Goal: Information Seeking & Learning: Learn about a topic

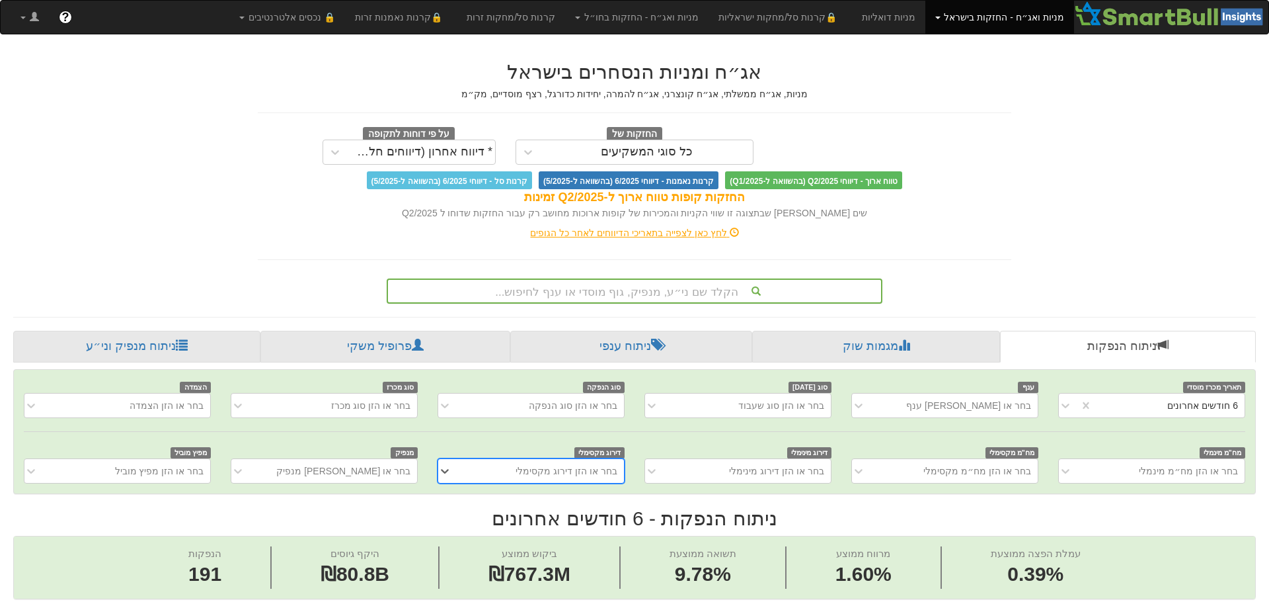
click at [559, 292] on div "הקלד שם ני״ע, מנפיק, גוף מוסדי או ענף לחיפוש..." at bounding box center [635, 290] width 496 height 25
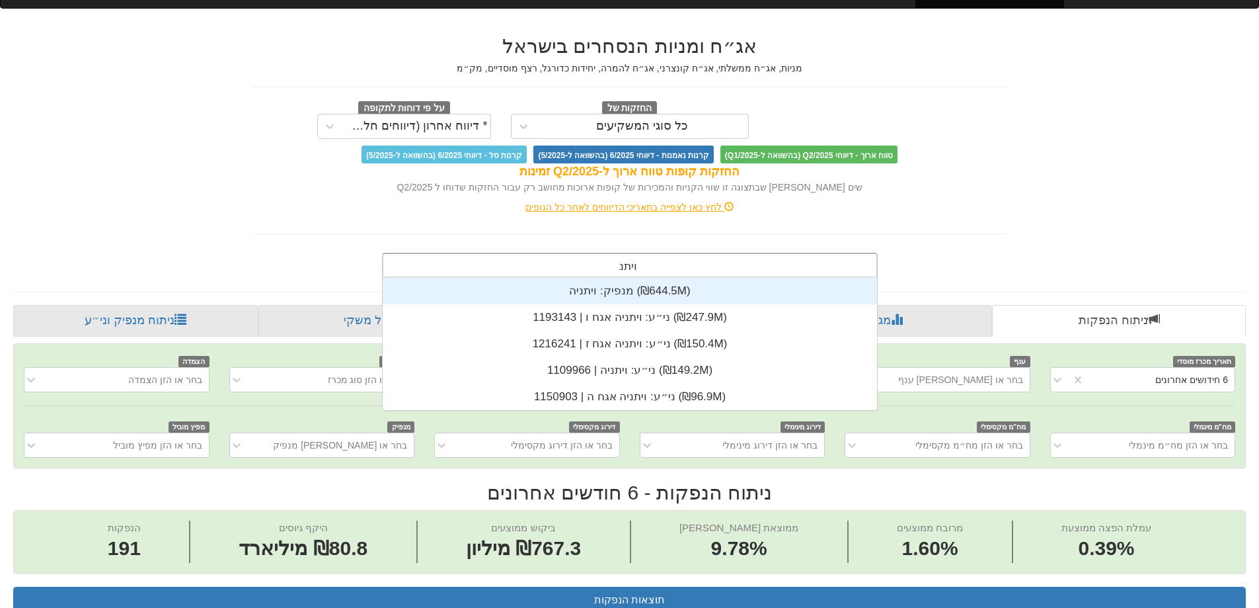
scroll to position [132, 0]
type input "[PERSON_NAME]"
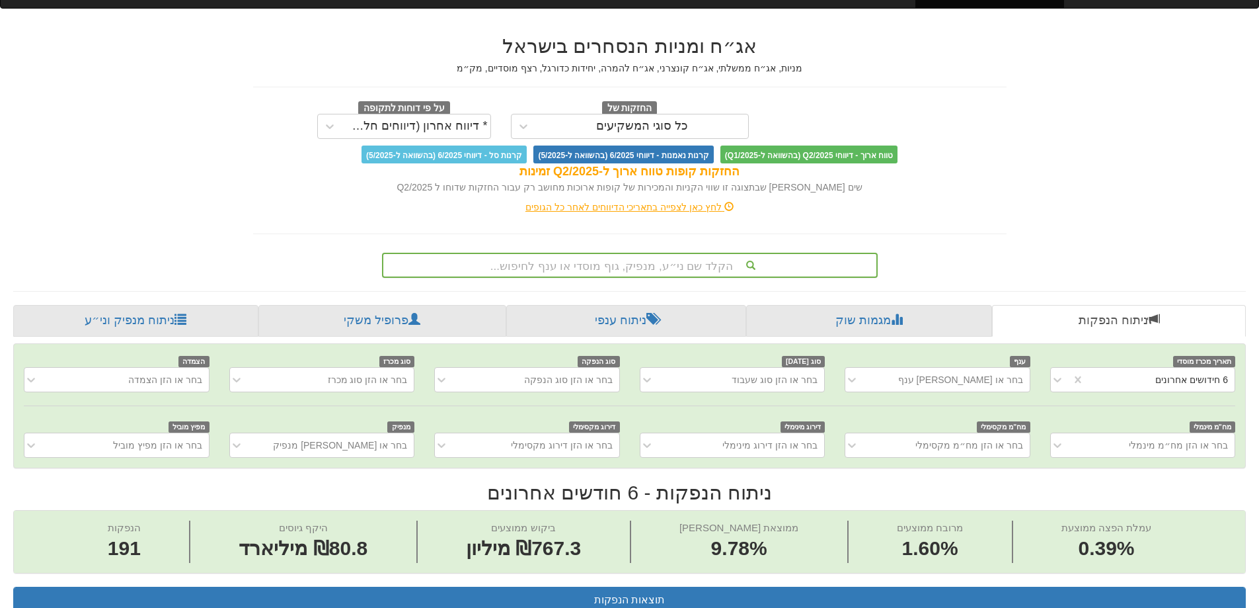
click at [594, 269] on font "הקלד שם ני״ע, מנפיק, גוף מוסדי או ענף לחיפוש..." at bounding box center [612, 266] width 243 height 13
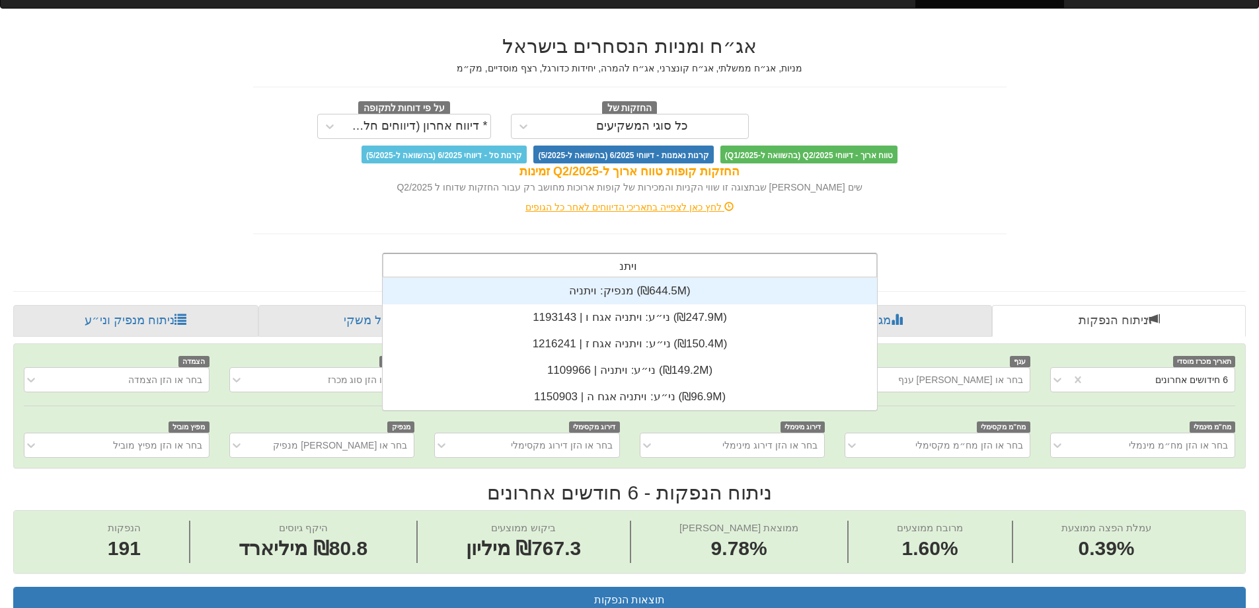
type input "[PERSON_NAME]"
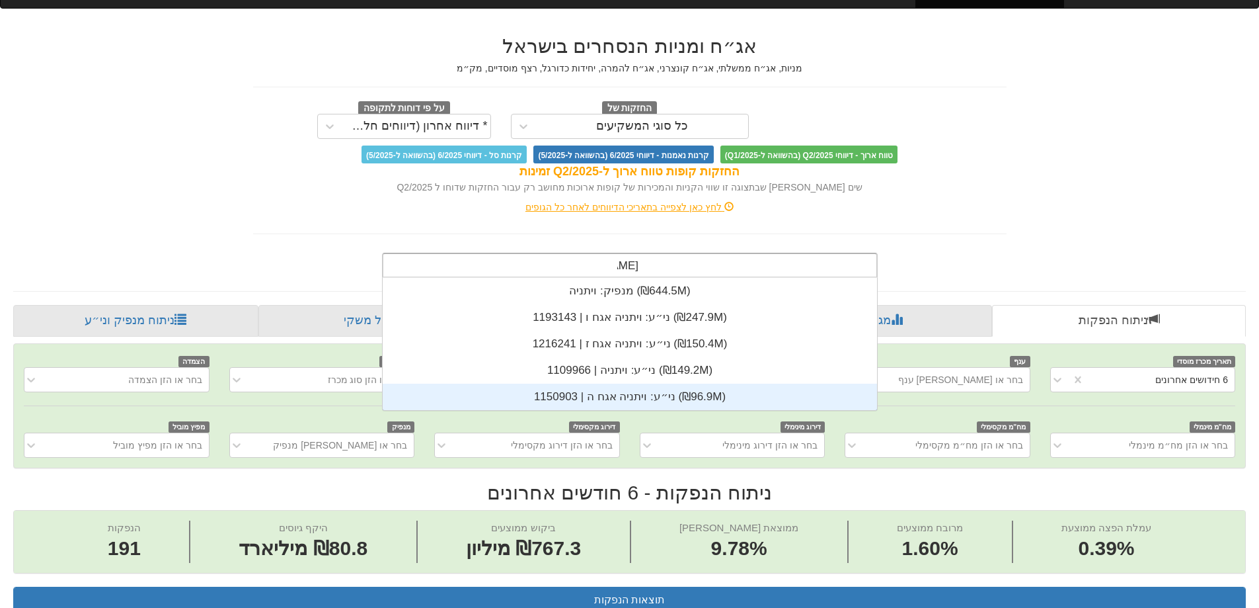
click at [605, 397] on div "ני״ע: ‏ויתניה אגח ה | 1150903 ‎(₪96.9M)‎" at bounding box center [630, 396] width 495 height 26
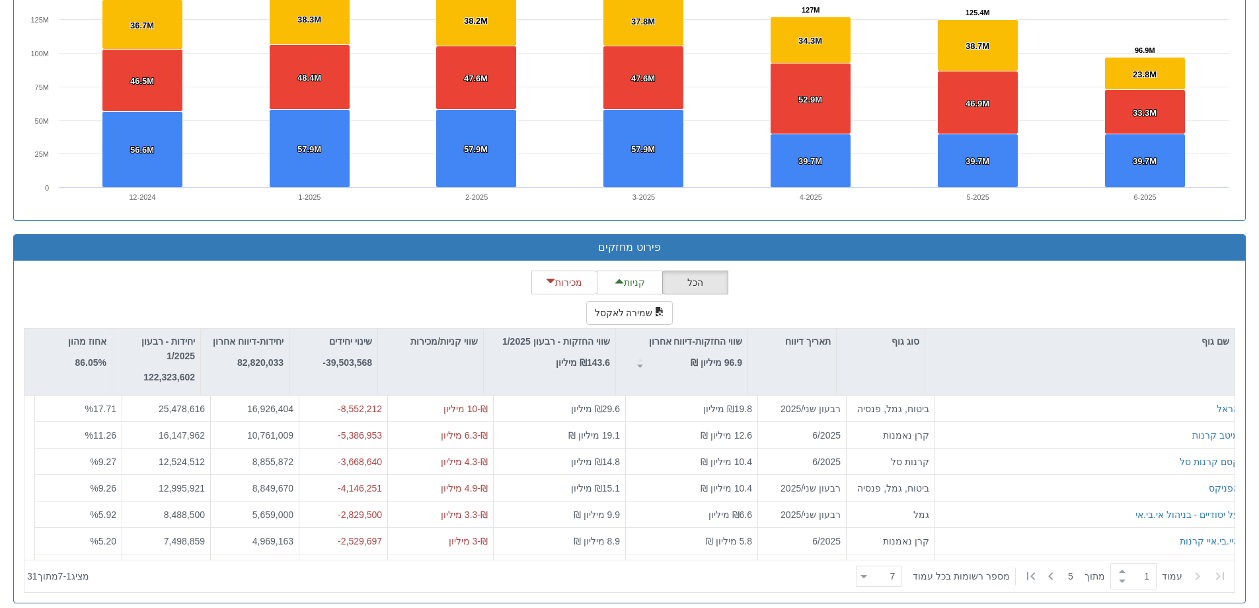
scroll to position [1007, 0]
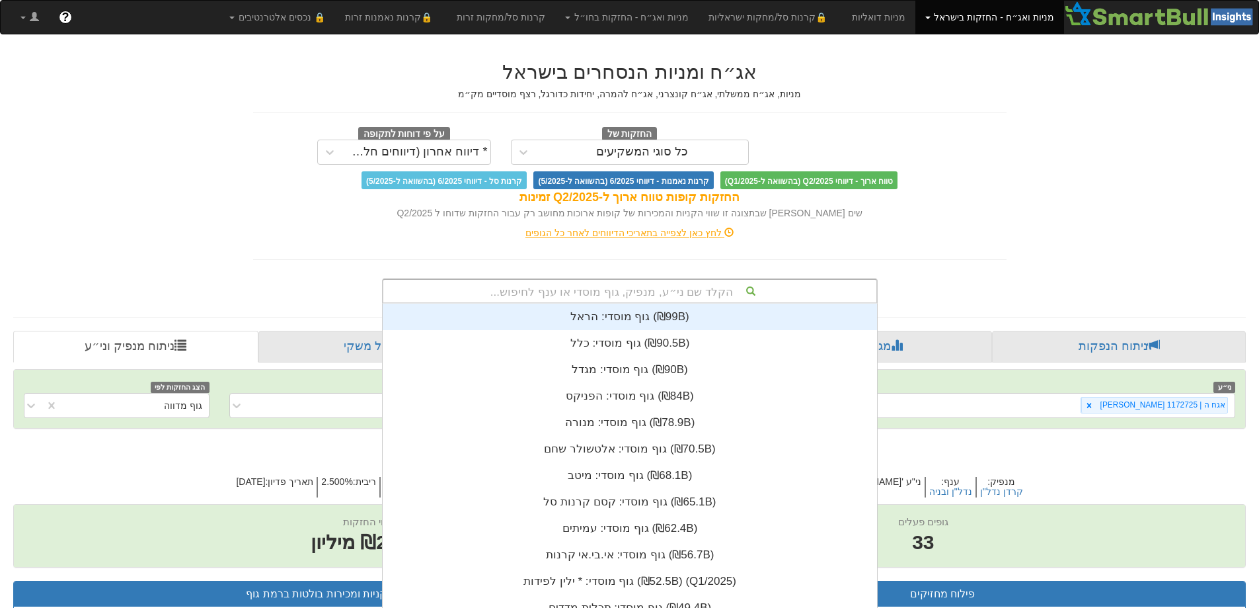
scroll to position [26, 0]
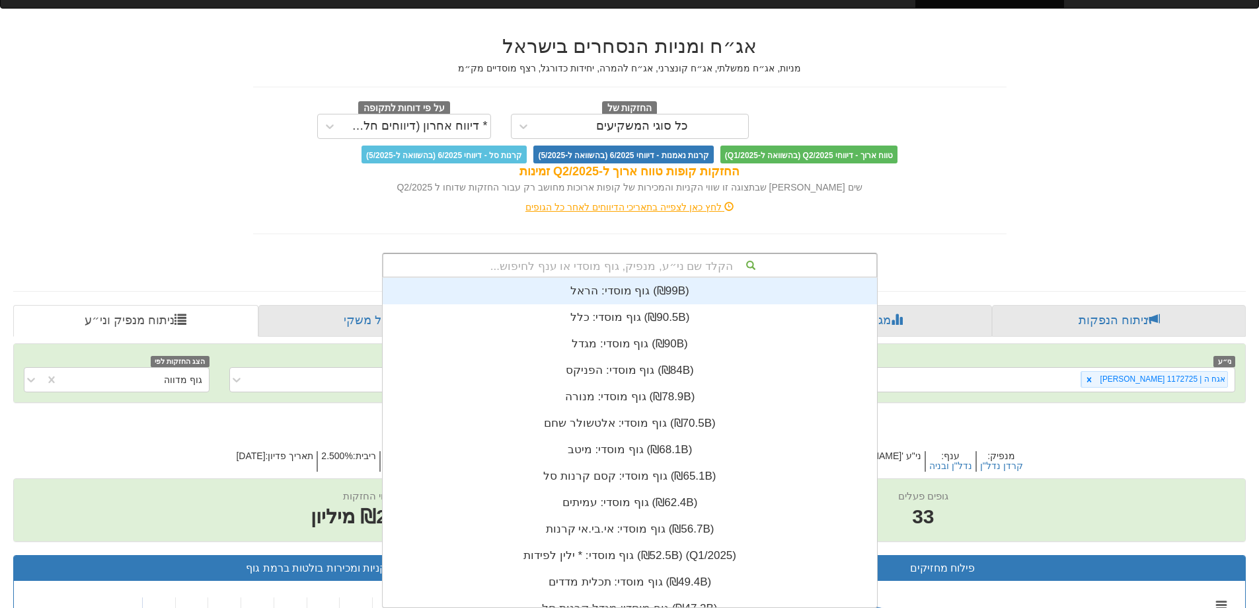
click at [602, 278] on div "הקלד שם ני״ע, מנפיק, גוף מוסדי או ענף לחיפוש... גוף מוסדי: ‏הראל ‎(₪99B)‎ גוף מ…" at bounding box center [630, 265] width 496 height 25
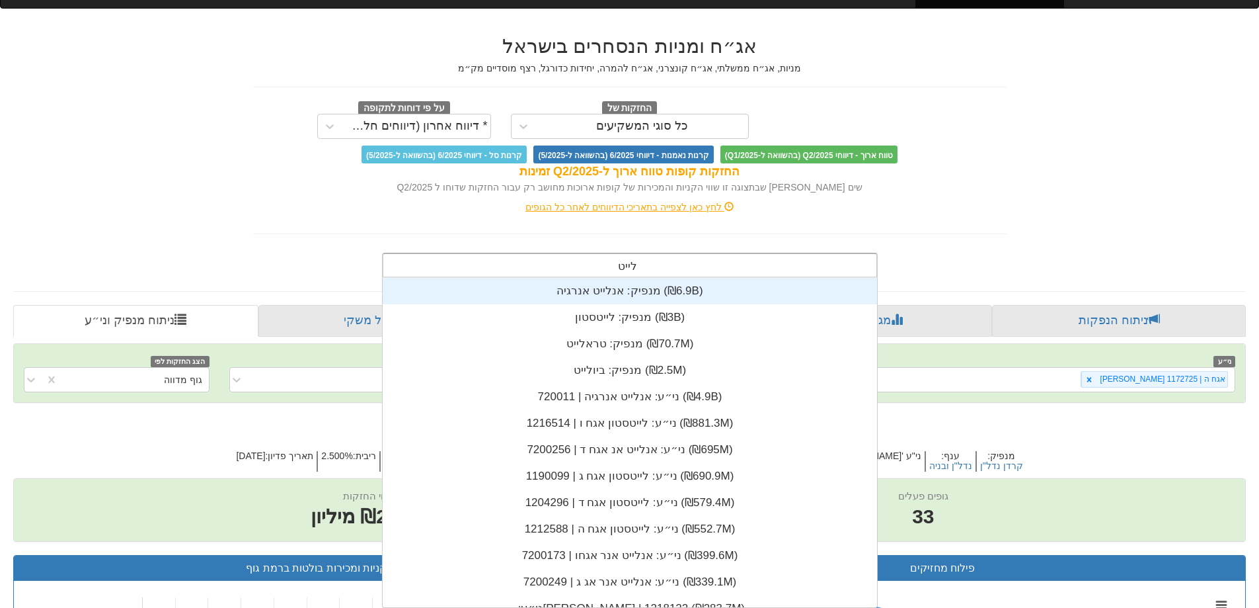
type input "לייטס"
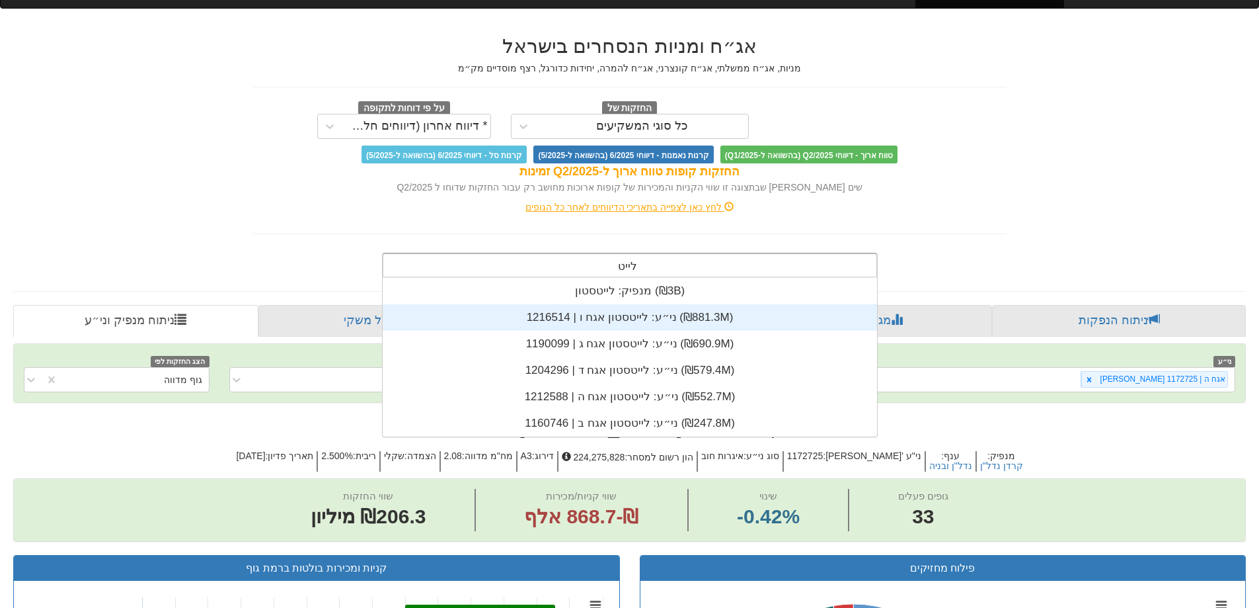
click at [609, 307] on div "ני״ע: ‏לייטסטון אגח ו | 1216514 ‎(₪881.3M)‎" at bounding box center [630, 317] width 495 height 26
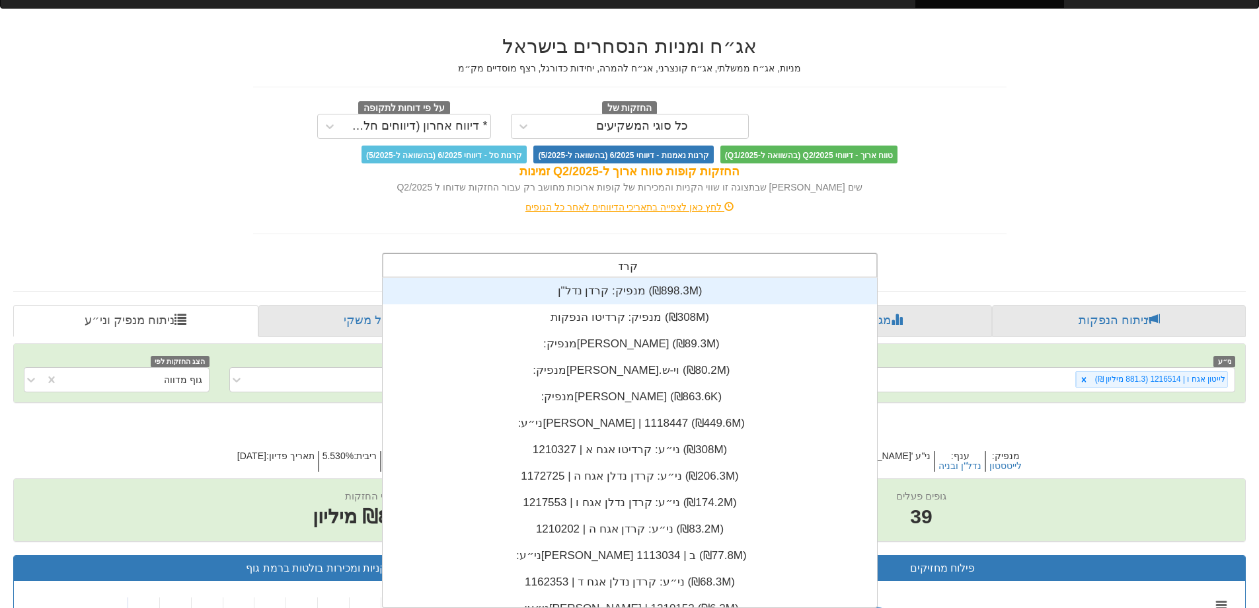
type input "קרדן"
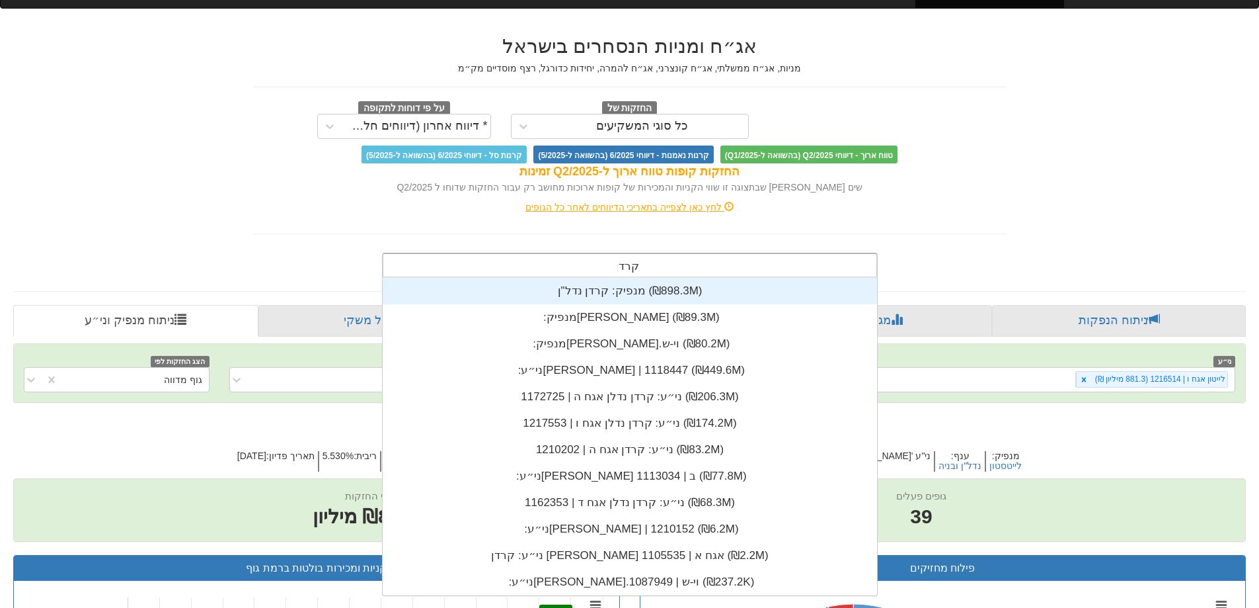
scroll to position [317, 0]
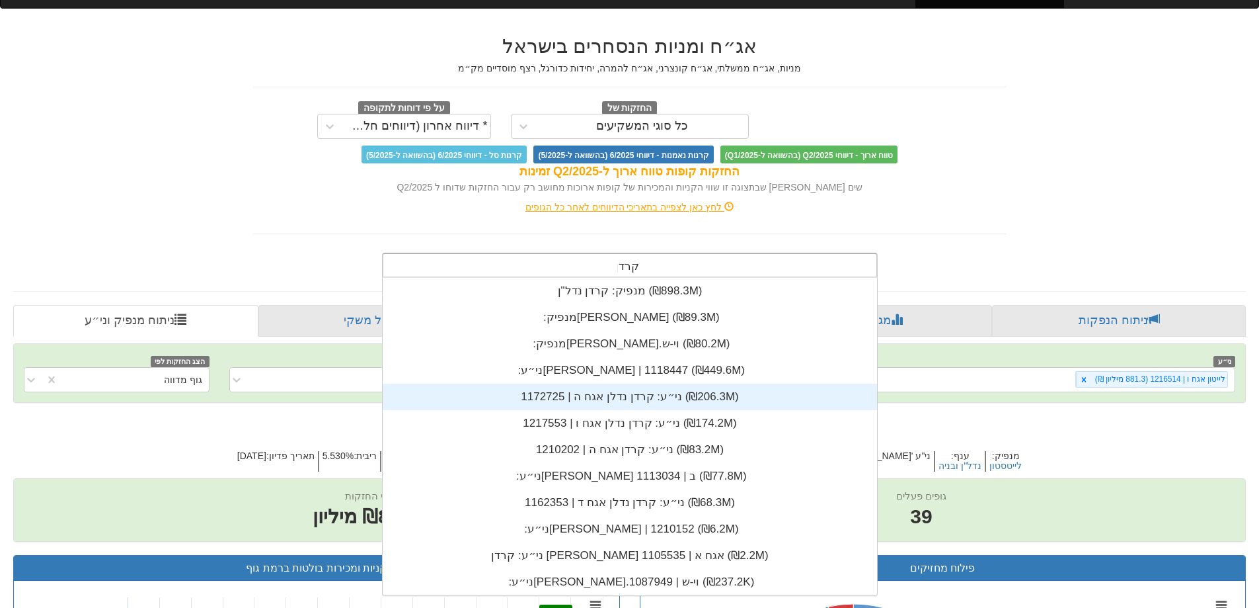
click at [602, 394] on div "ני״ע: ‏קרדן נדלן אגח ה | 1172725 ‎(₪206.3M)‎" at bounding box center [630, 396] width 495 height 26
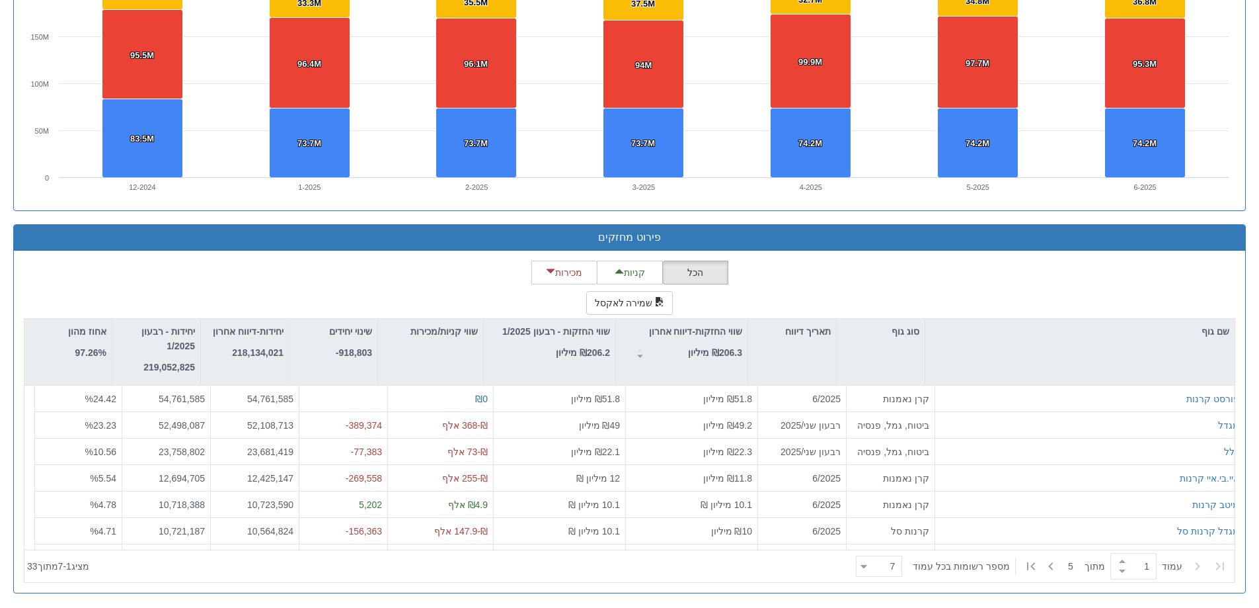
scroll to position [1007, 0]
